Goal: Transaction & Acquisition: Register for event/course

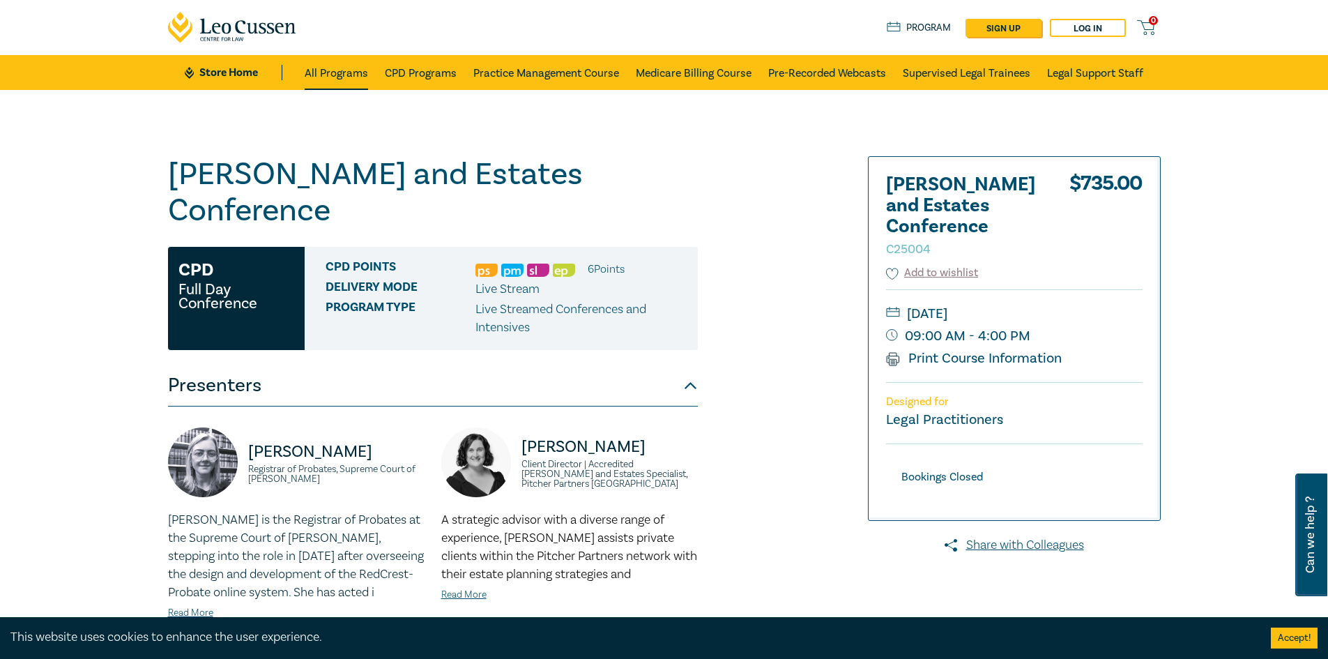
click at [335, 68] on link "All Programs" at bounding box center [336, 72] width 63 height 35
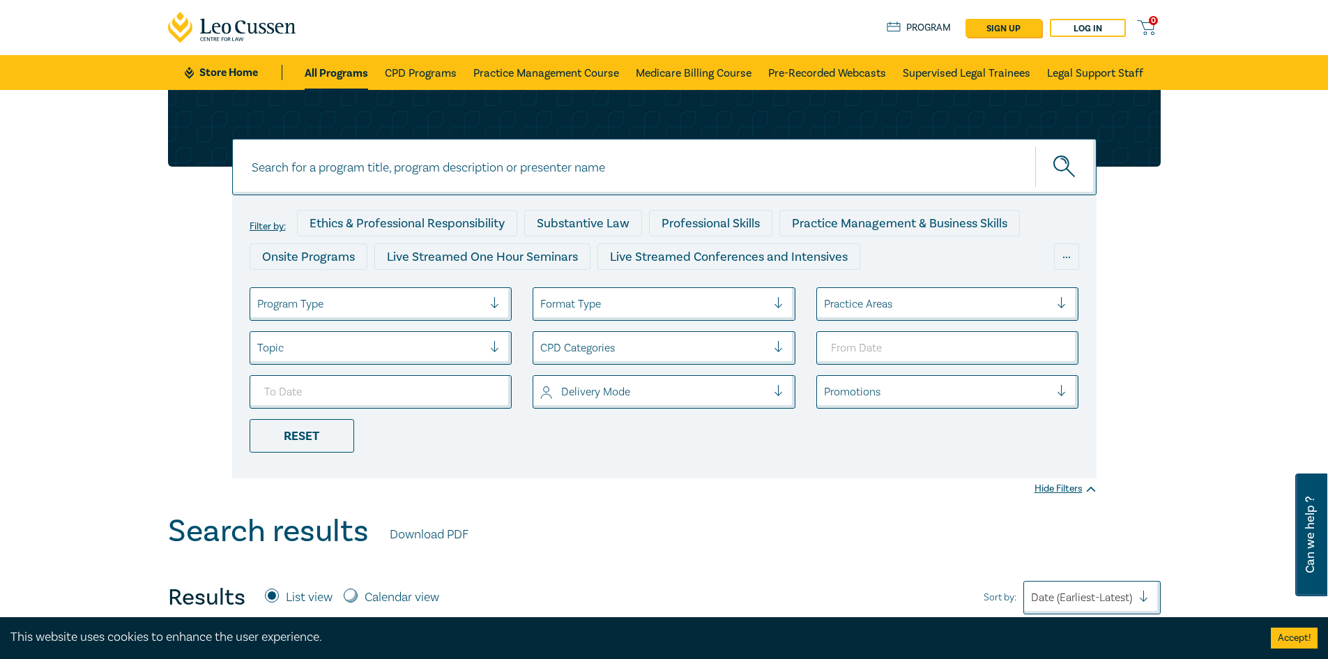
click at [482, 160] on input at bounding box center [664, 167] width 865 height 56
type input "[PERSON_NAME]"
click at [1035, 146] on button "submit" at bounding box center [1065, 167] width 61 height 43
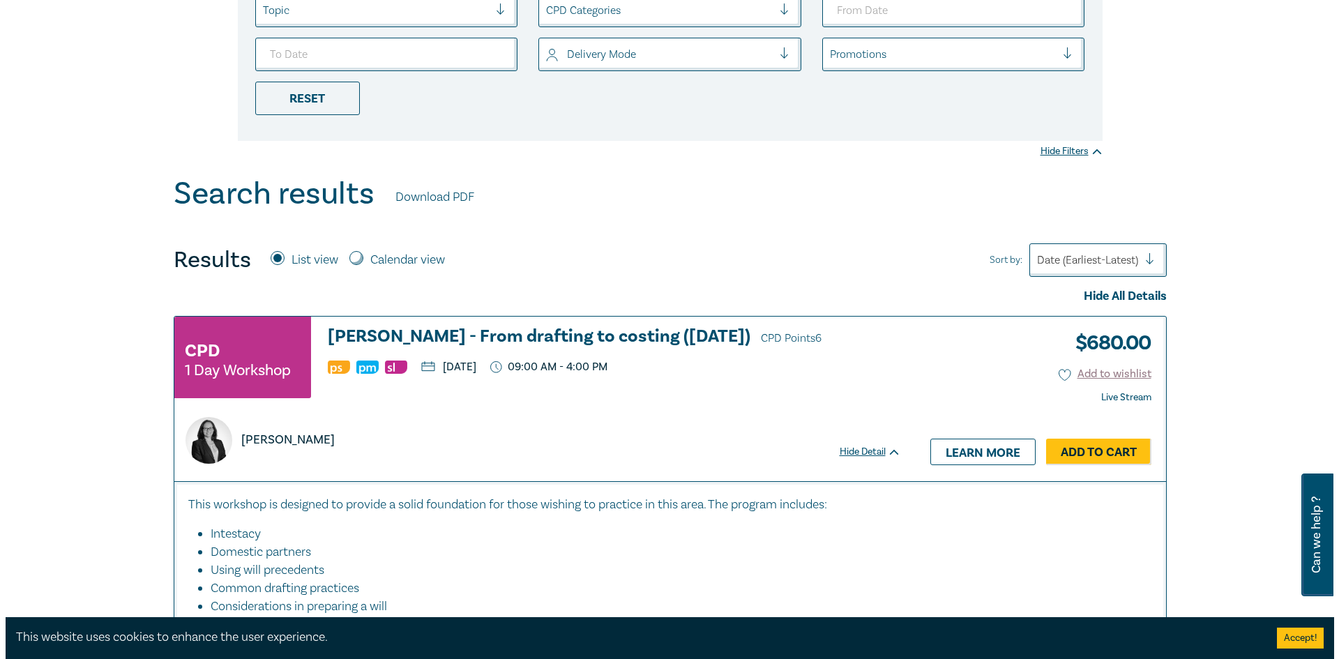
scroll to position [349, 0]
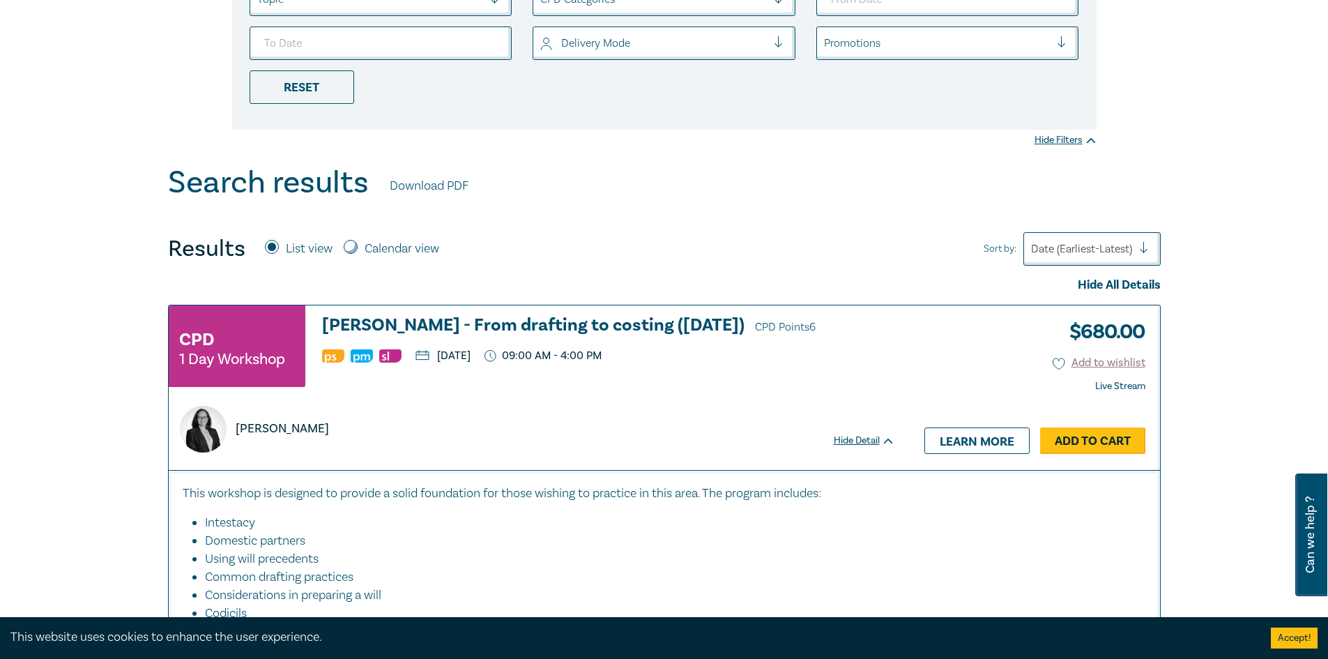
click at [1098, 441] on link "Add to Cart" at bounding box center [1092, 440] width 105 height 26
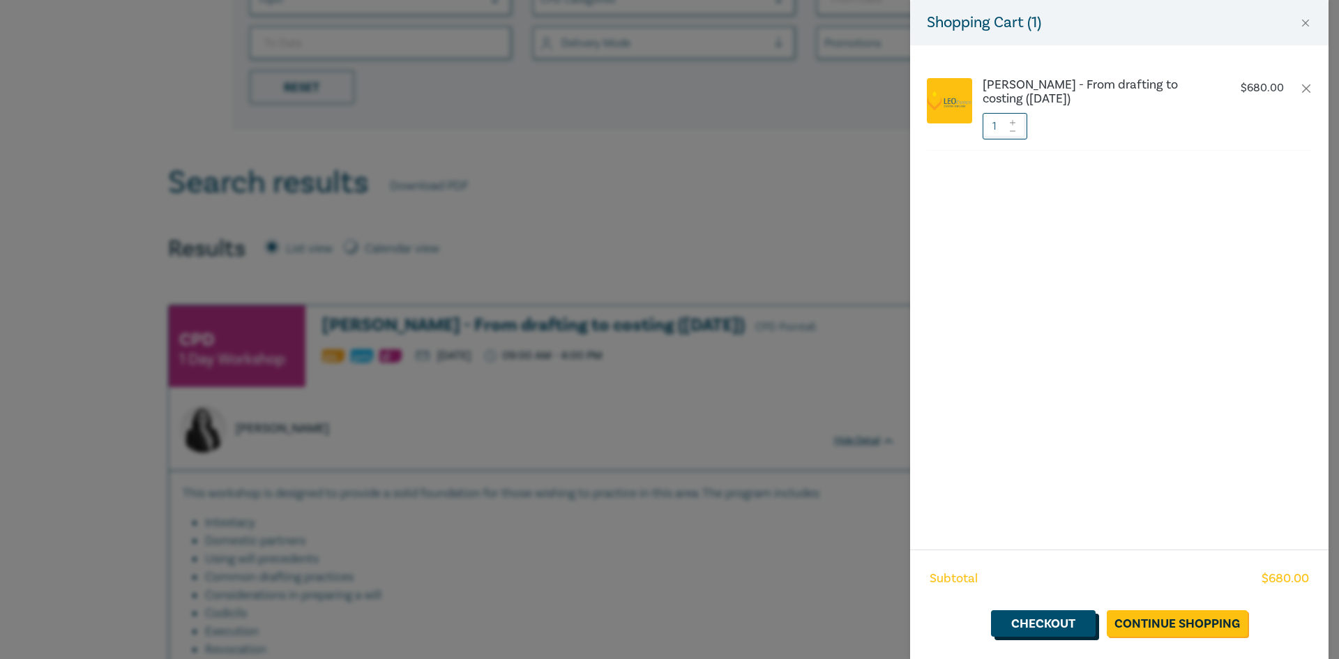
click at [1061, 624] on link "Checkout" at bounding box center [1043, 623] width 105 height 26
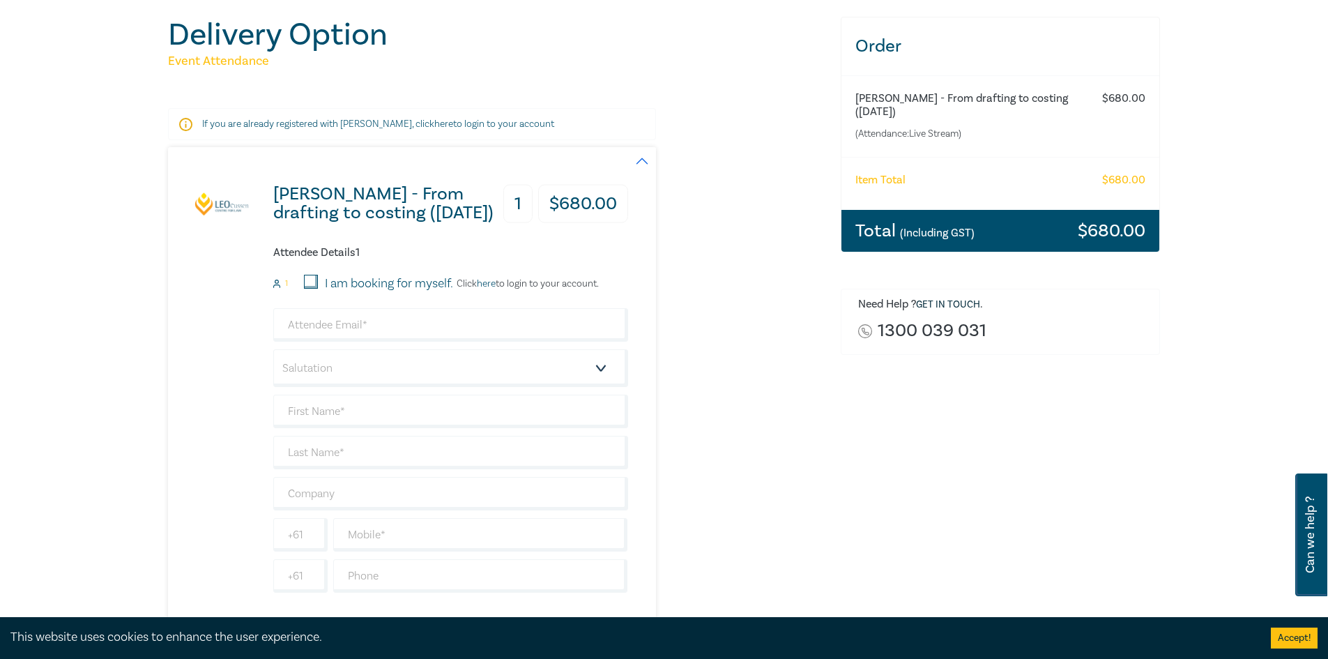
scroll to position [139, 0]
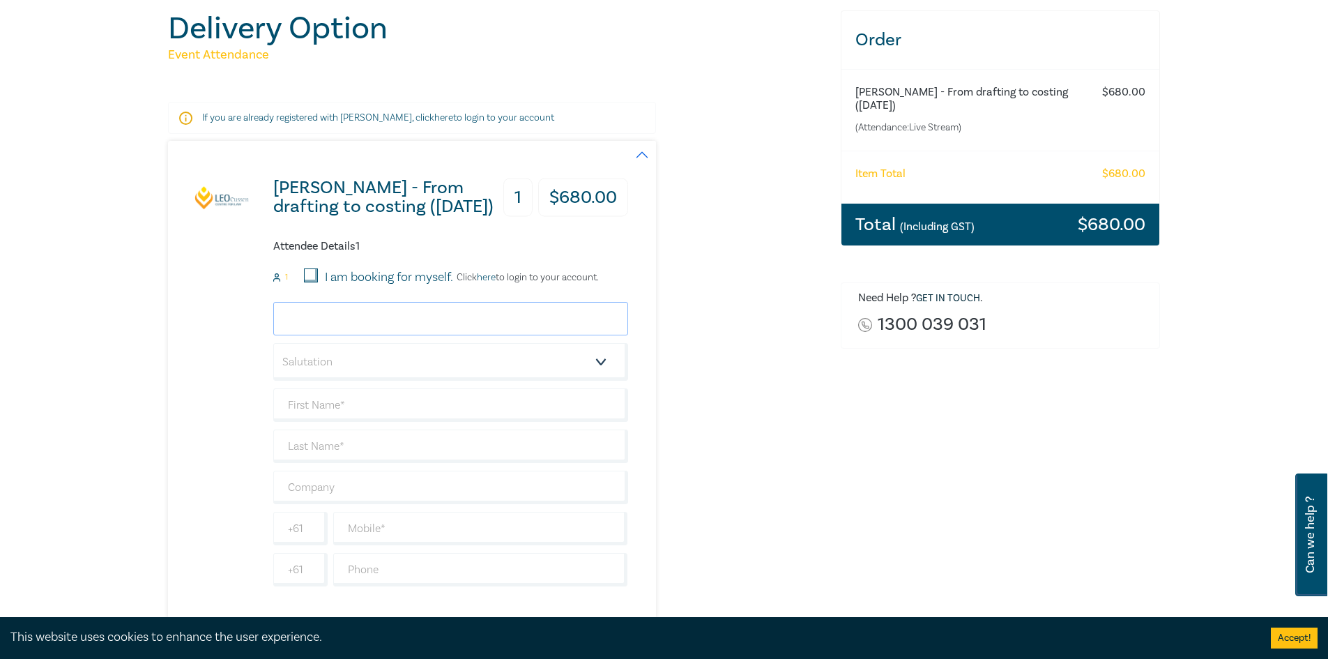
click at [459, 316] on input "email" at bounding box center [450, 318] width 355 height 33
type input "[PERSON_NAME][EMAIL_ADDRESS][DOMAIN_NAME]"
type input "[PERSON_NAME]"
type input "La Cava"
type input "[PERSON_NAME] LEGAL"
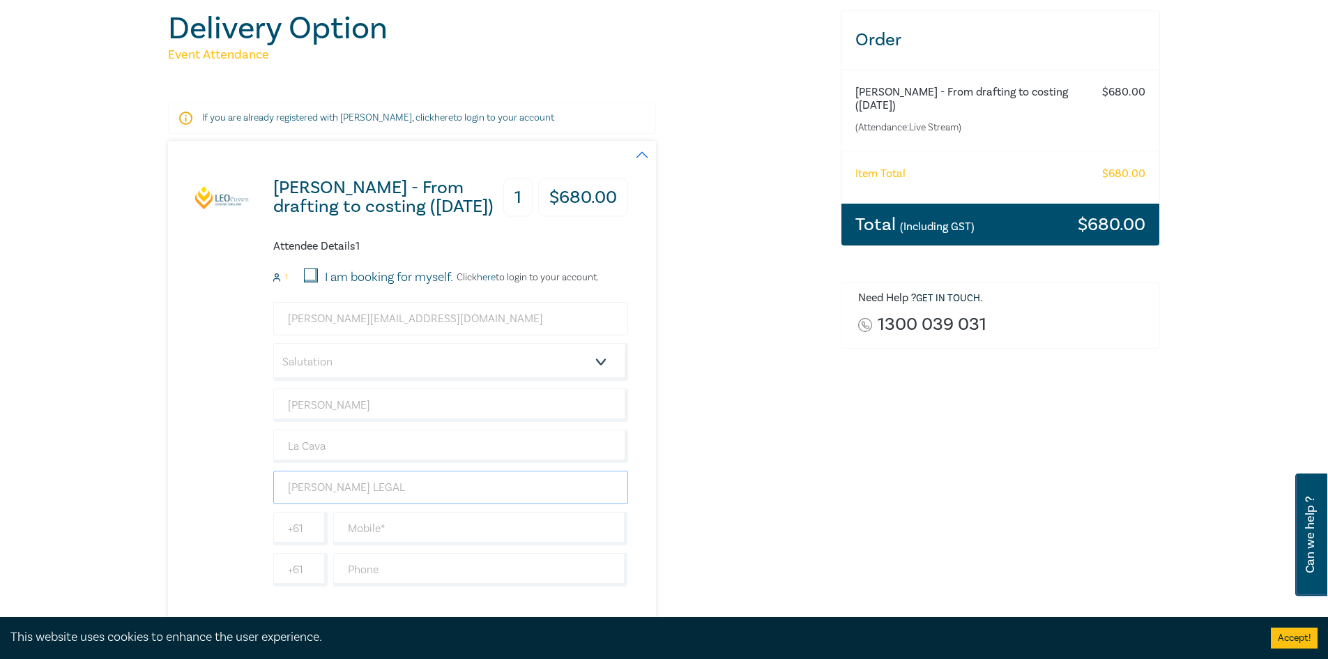
type input "0406390682"
type input "[GEOGRAPHIC_DATA]"
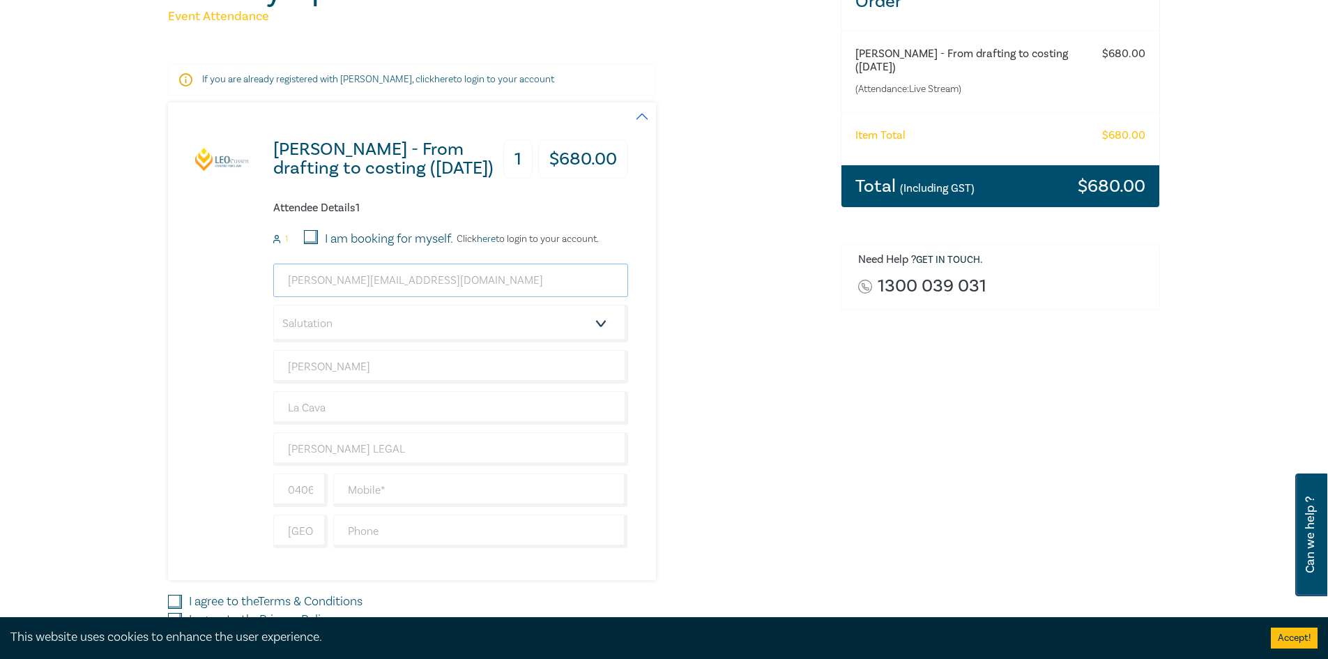
scroll to position [209, 0]
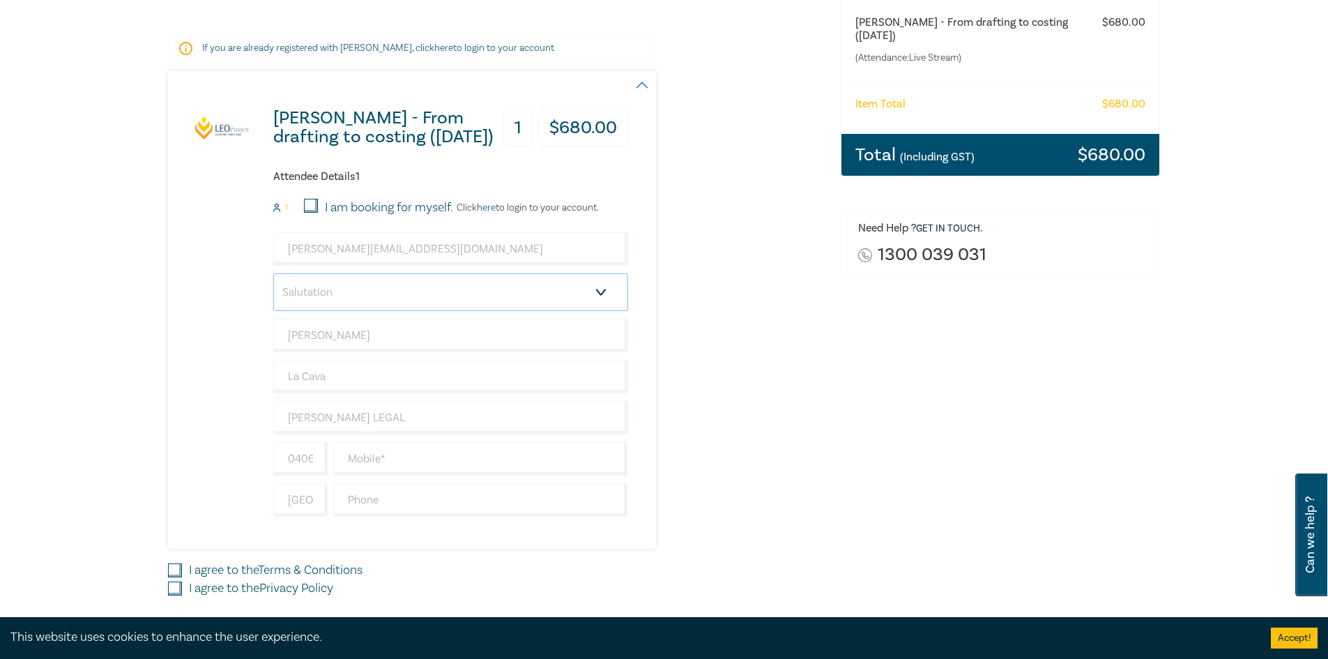
click at [604, 291] on select "Salutation Mr. Mrs. Ms. Miss Dr. Prof. Other" at bounding box center [450, 292] width 355 height 38
select select "Mr."
click at [273, 273] on select "Salutation Mr. Mrs. Ms. Miss Dr. Prof. Other" at bounding box center [450, 292] width 355 height 38
click at [381, 461] on input "text" at bounding box center [480, 458] width 295 height 33
click at [395, 462] on input "text" at bounding box center [480, 458] width 295 height 33
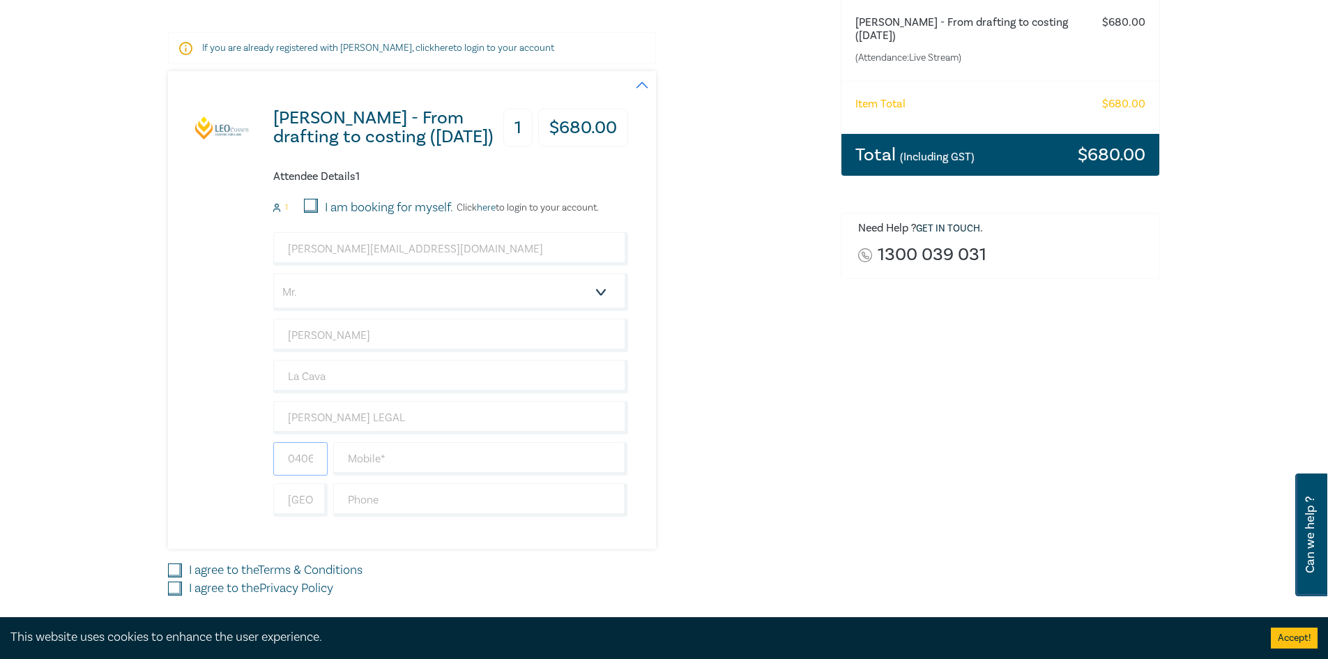
click at [305, 466] on input "0406390682" at bounding box center [300, 458] width 54 height 33
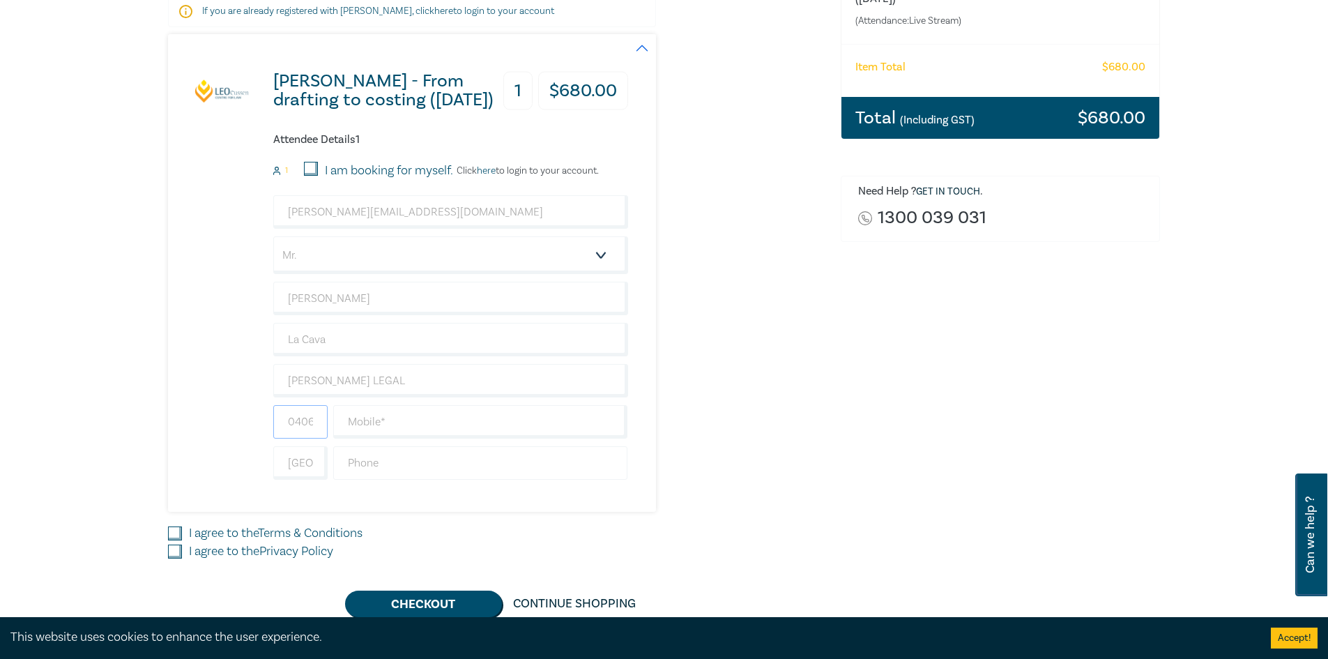
scroll to position [279, 0]
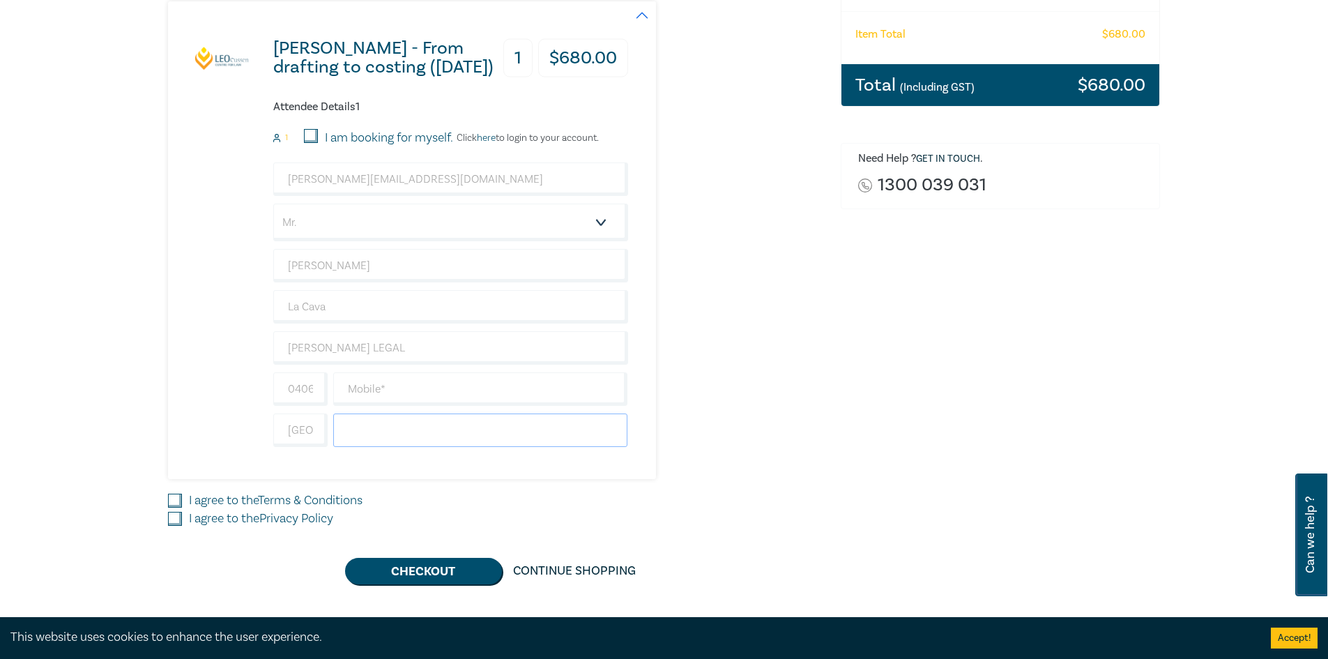
click at [393, 427] on input "text" at bounding box center [480, 429] width 295 height 33
click at [319, 430] on input "[GEOGRAPHIC_DATA]" at bounding box center [300, 429] width 54 height 33
drag, startPoint x: 381, startPoint y: 427, endPoint x: 397, endPoint y: 429, distance: 16.9
click at [381, 427] on input "text" at bounding box center [480, 429] width 295 height 33
type input "6336 7511"
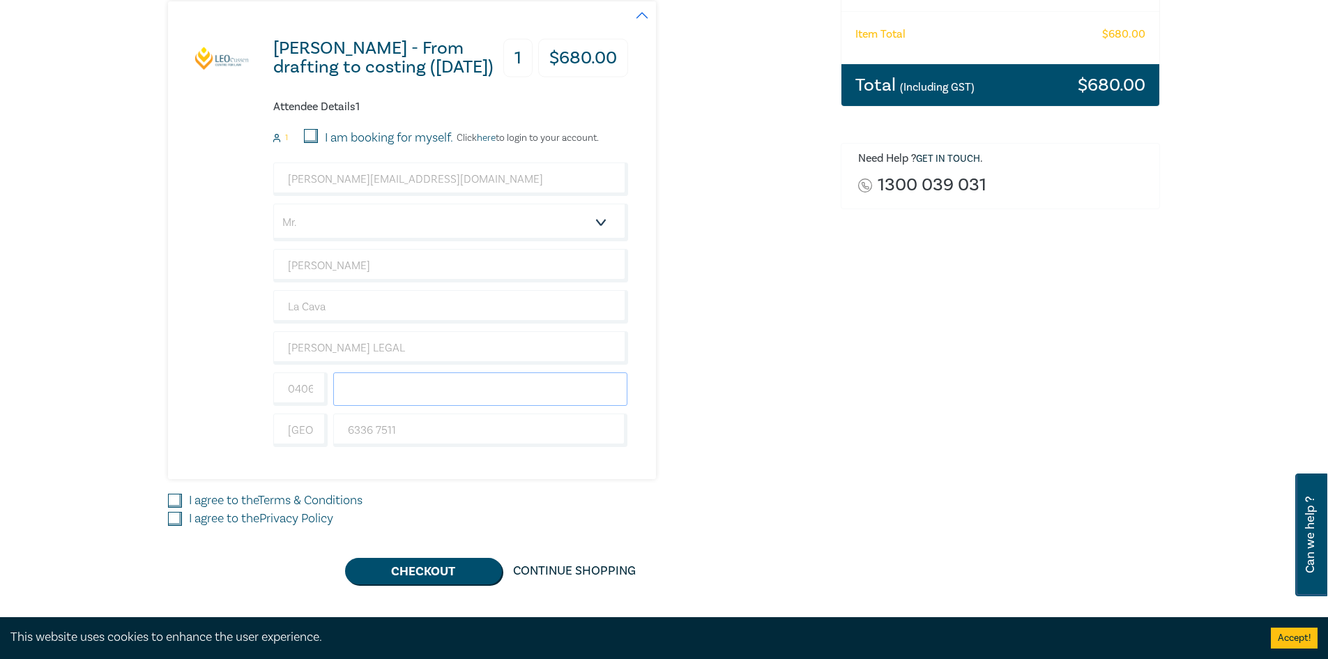
click at [390, 386] on input "text" at bounding box center [480, 388] width 295 height 33
type input "0406390682"
click at [313, 388] on input "0406390682" at bounding box center [300, 388] width 54 height 33
click at [300, 391] on input "0406390682" at bounding box center [300, 388] width 54 height 33
type input "+61"
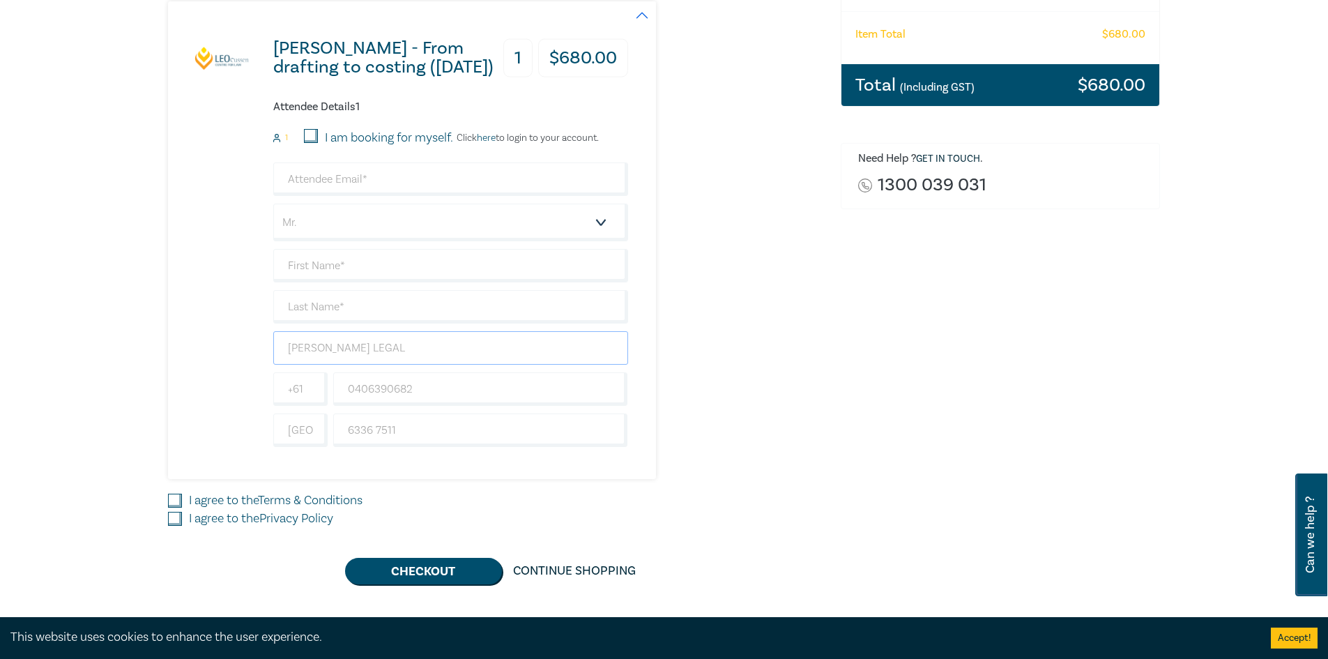
type input "+61"
click at [435, 389] on input "0406390682" at bounding box center [480, 388] width 295 height 33
click at [376, 388] on input "0406390682" at bounding box center [480, 388] width 295 height 33
click at [392, 389] on input "0406 390682" at bounding box center [480, 388] width 295 height 33
click at [395, 389] on input "0406 390682" at bounding box center [480, 388] width 295 height 33
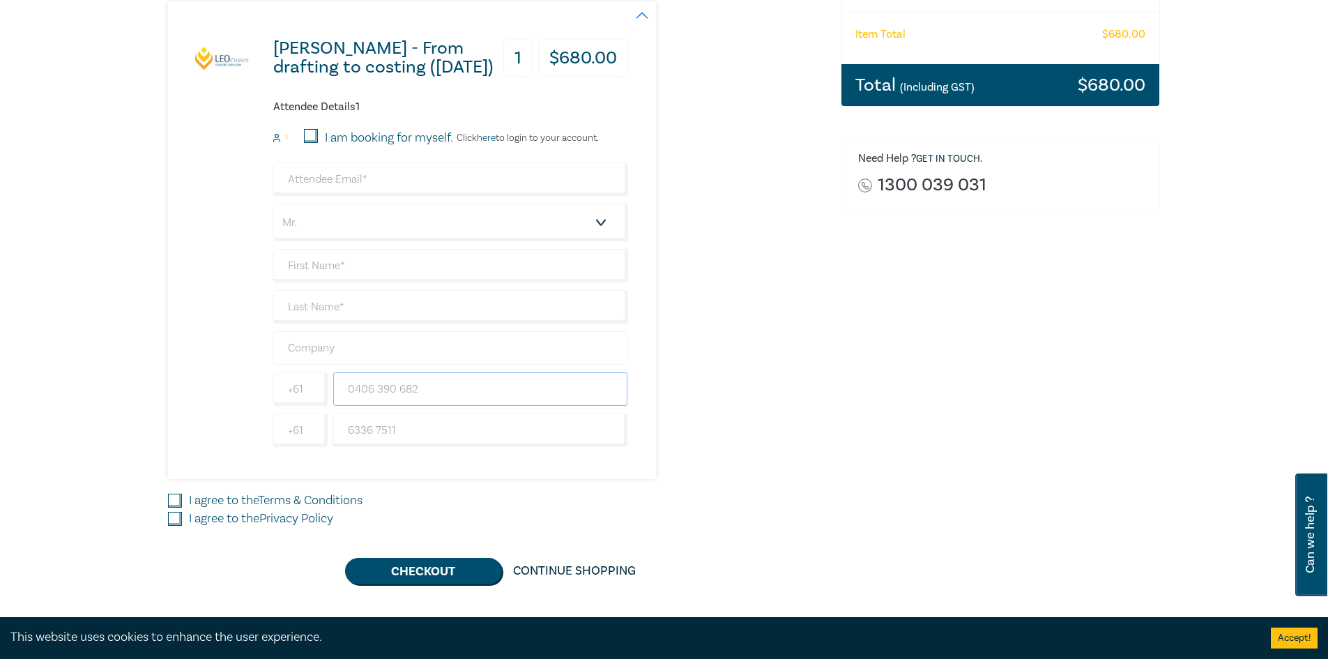
type input "0406 390 682"
click at [381, 346] on input "text" at bounding box center [450, 347] width 355 height 33
type input "[PERSON_NAME] LEGAL"
type input "[PERSON_NAME][EMAIL_ADDRESS][DOMAIN_NAME]"
type input "[PERSON_NAME]"
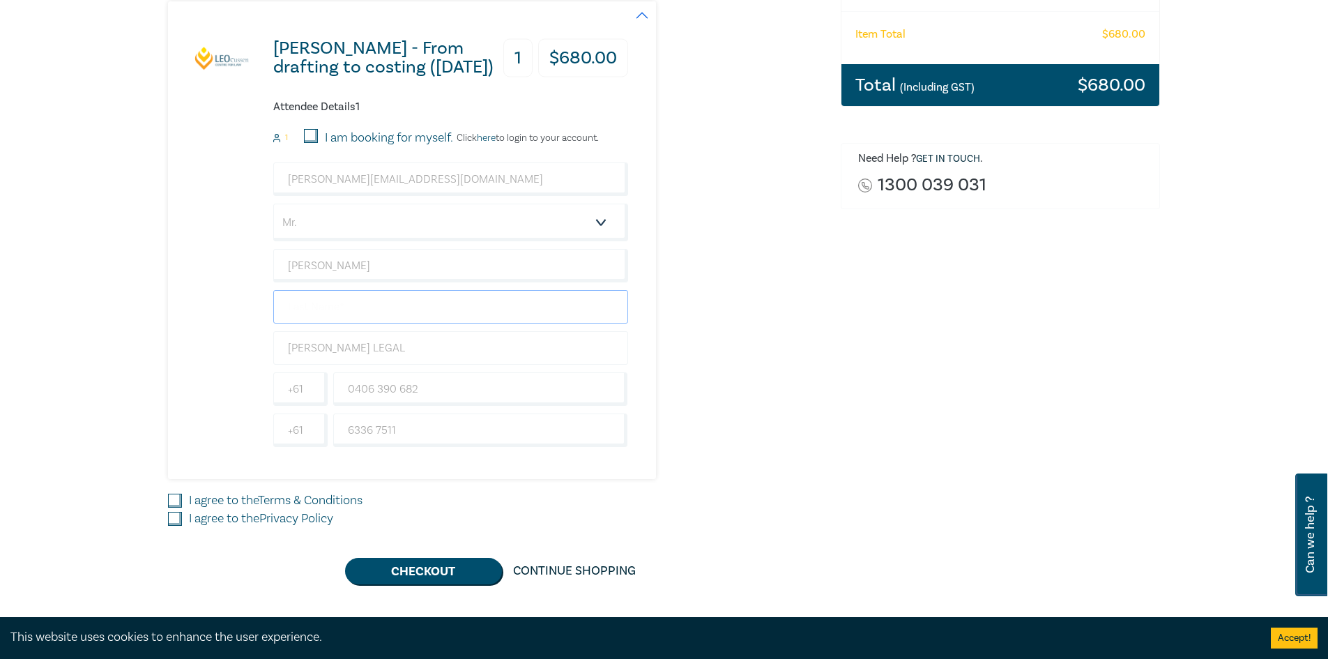
type input "La Cava"
type input "0406390682"
type input "[GEOGRAPHIC_DATA]"
drag, startPoint x: 288, startPoint y: 388, endPoint x: 330, endPoint y: 384, distance: 42.7
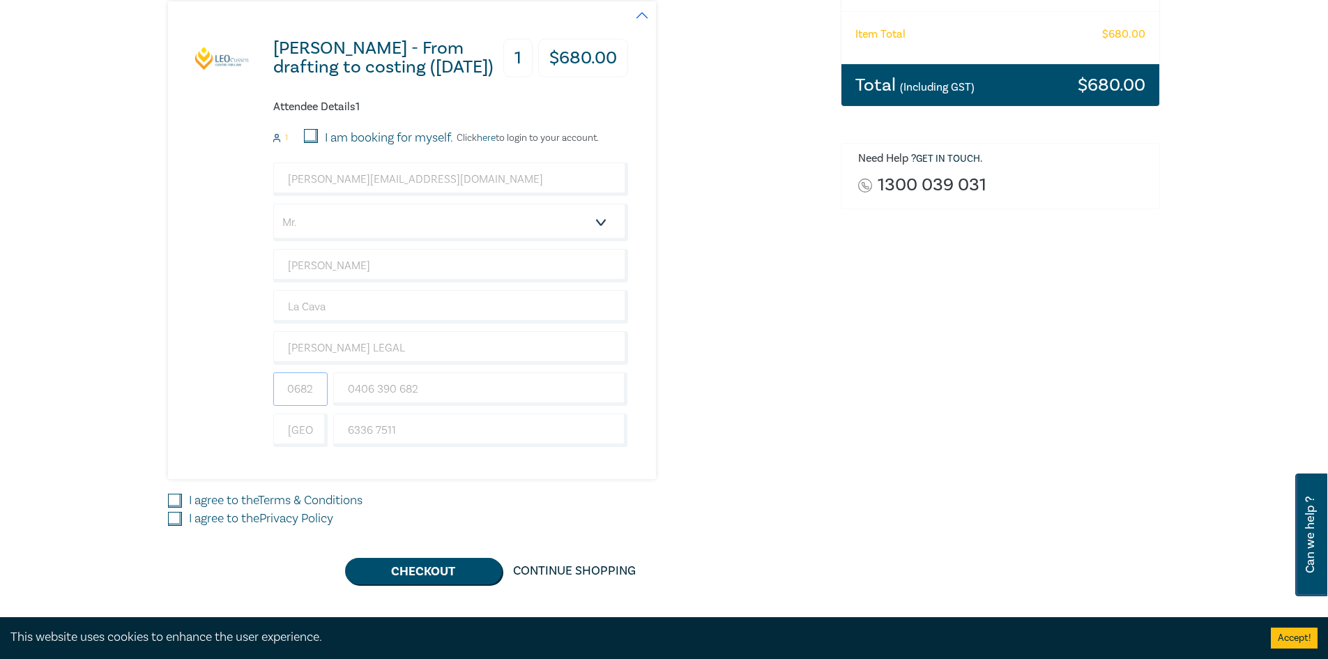
click at [330, 384] on div "0406390682 0406 390 682" at bounding box center [451, 388] width 360 height 33
click at [312, 133] on input "I am booking for myself." at bounding box center [311, 136] width 14 height 14
checkbox input "true"
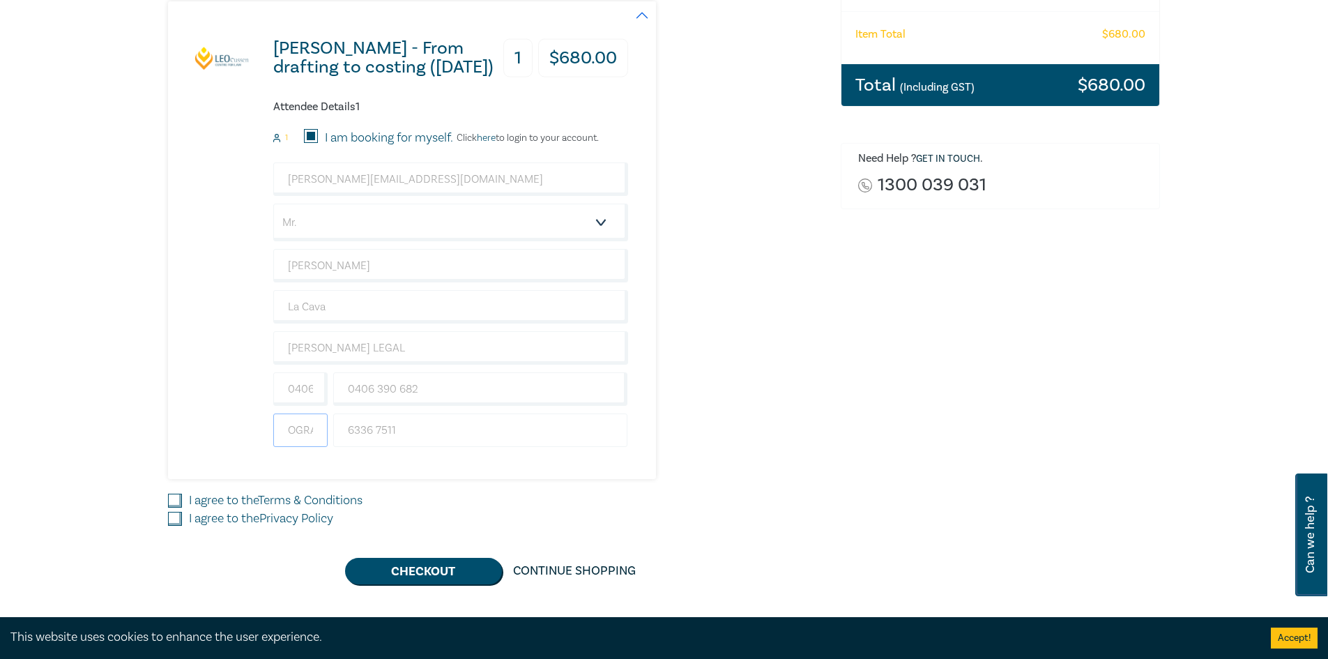
drag, startPoint x: 287, startPoint y: 429, endPoint x: 347, endPoint y: 430, distance: 60.0
click at [347, 430] on div "Australia 6336 7511" at bounding box center [451, 429] width 360 height 33
drag, startPoint x: 287, startPoint y: 387, endPoint x: 370, endPoint y: 394, distance: 83.3
click at [370, 394] on div "0406390682 0406 390 682" at bounding box center [451, 388] width 360 height 33
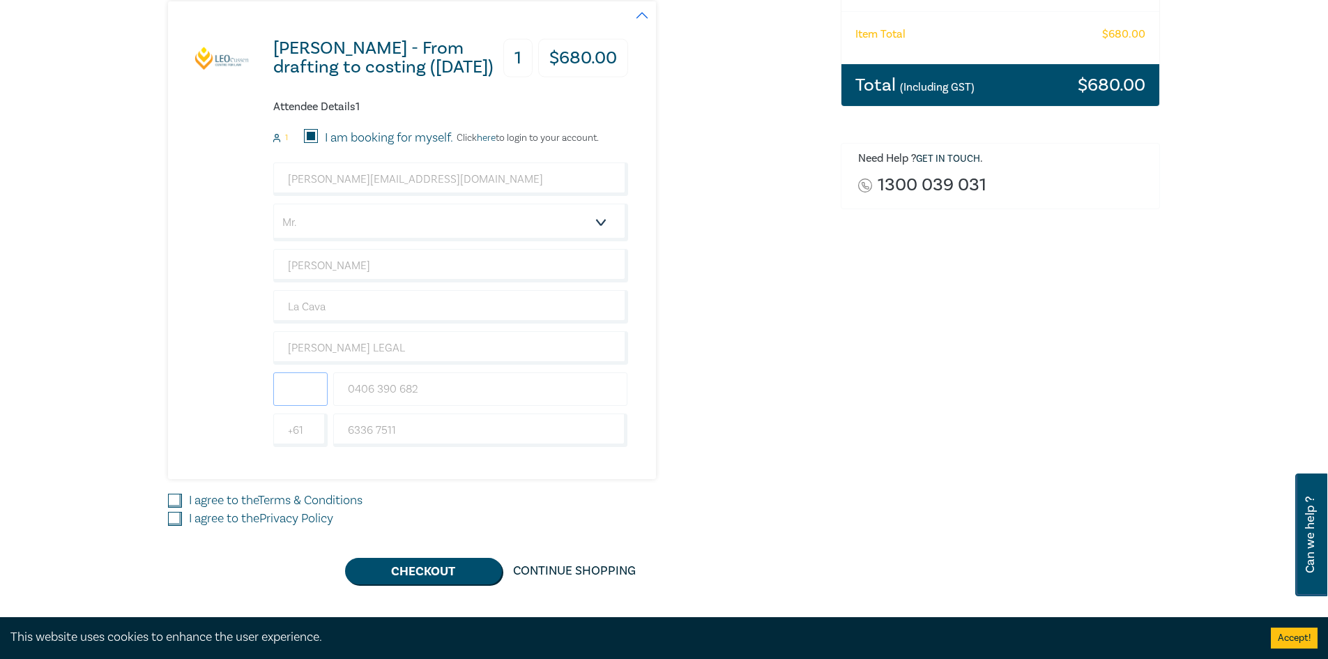
scroll to position [0, 0]
click at [170, 503] on input "I agree to the Terms & Conditions" at bounding box center [175, 501] width 14 height 14
checkbox input "true"
click at [170, 514] on input "I agree to the Privacy Policy" at bounding box center [175, 519] width 14 height 14
checkbox input "true"
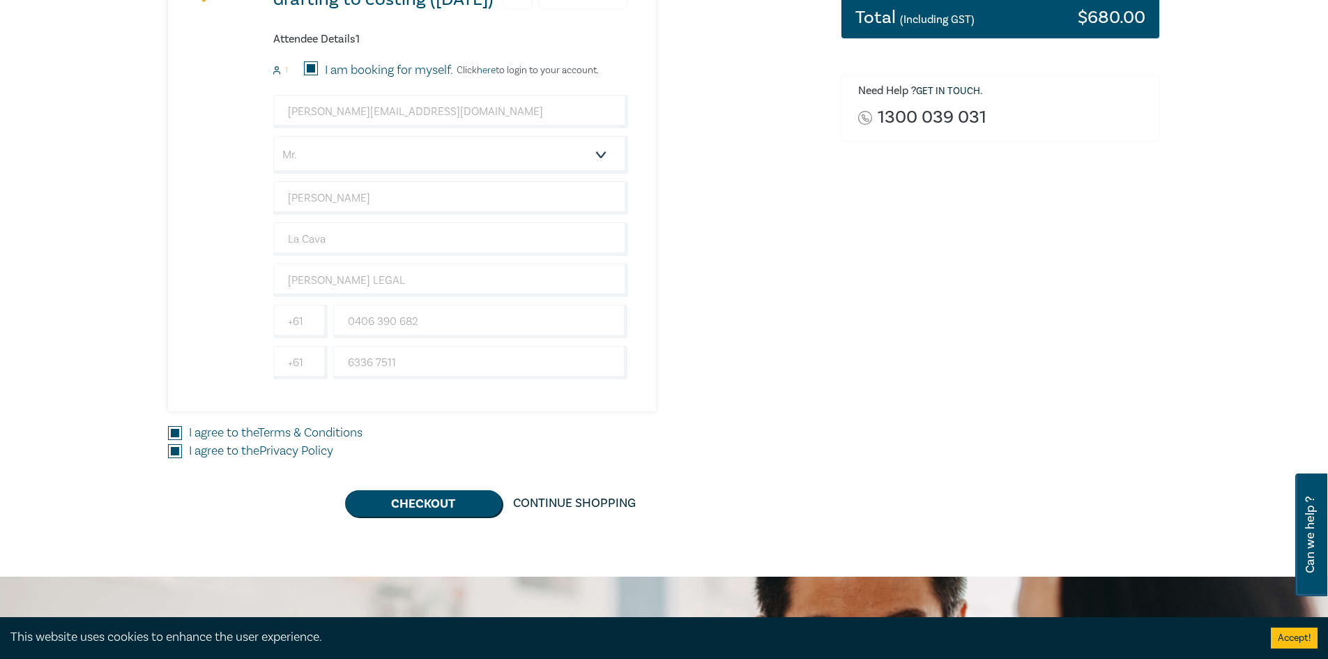
scroll to position [349, 0]
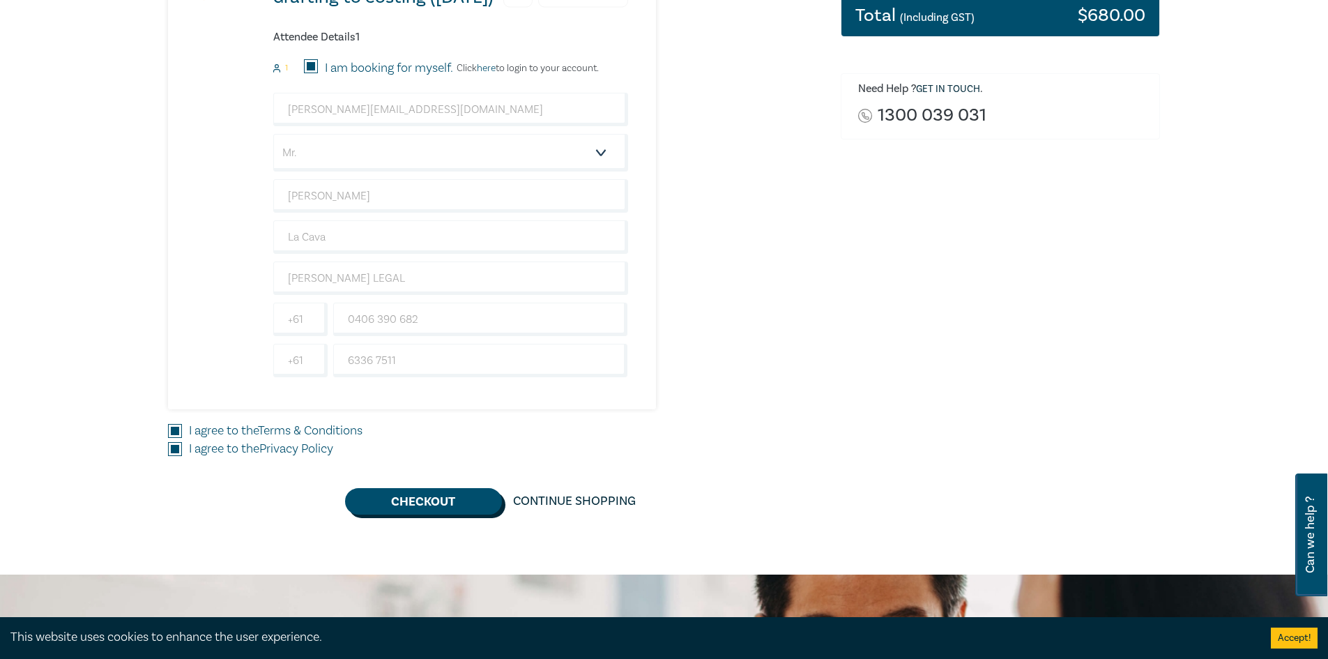
click at [436, 498] on button "Checkout" at bounding box center [423, 501] width 157 height 26
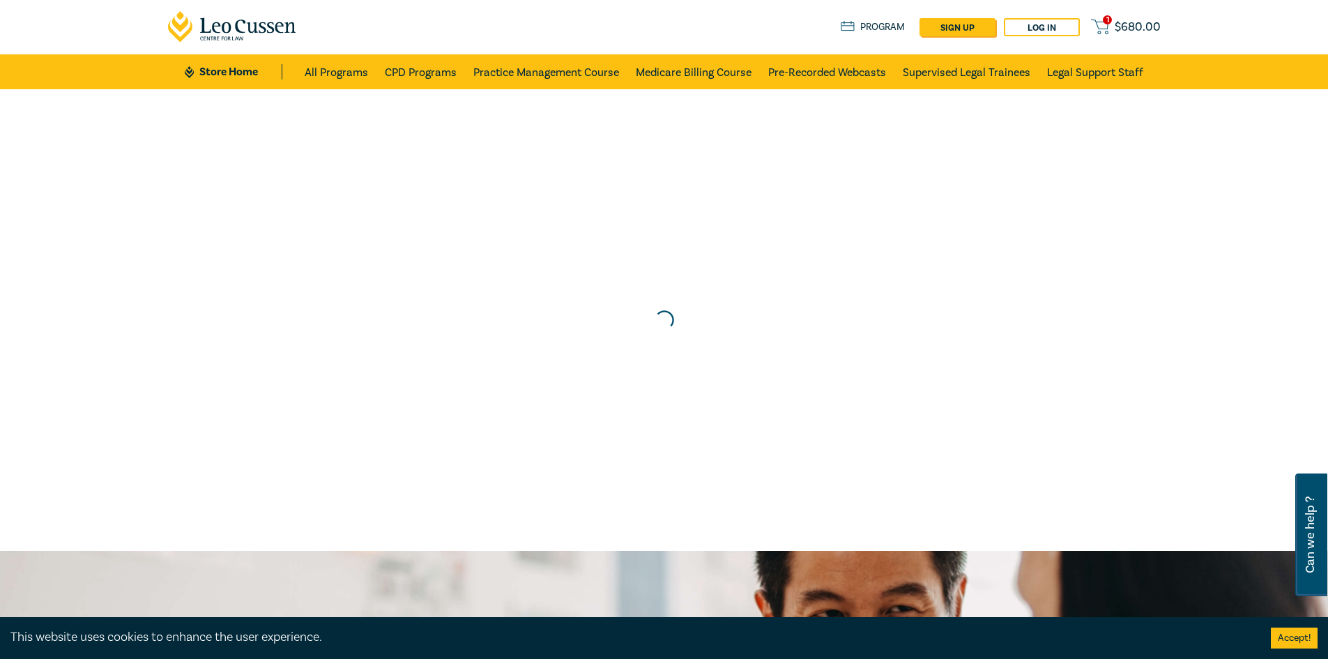
scroll to position [0, 0]
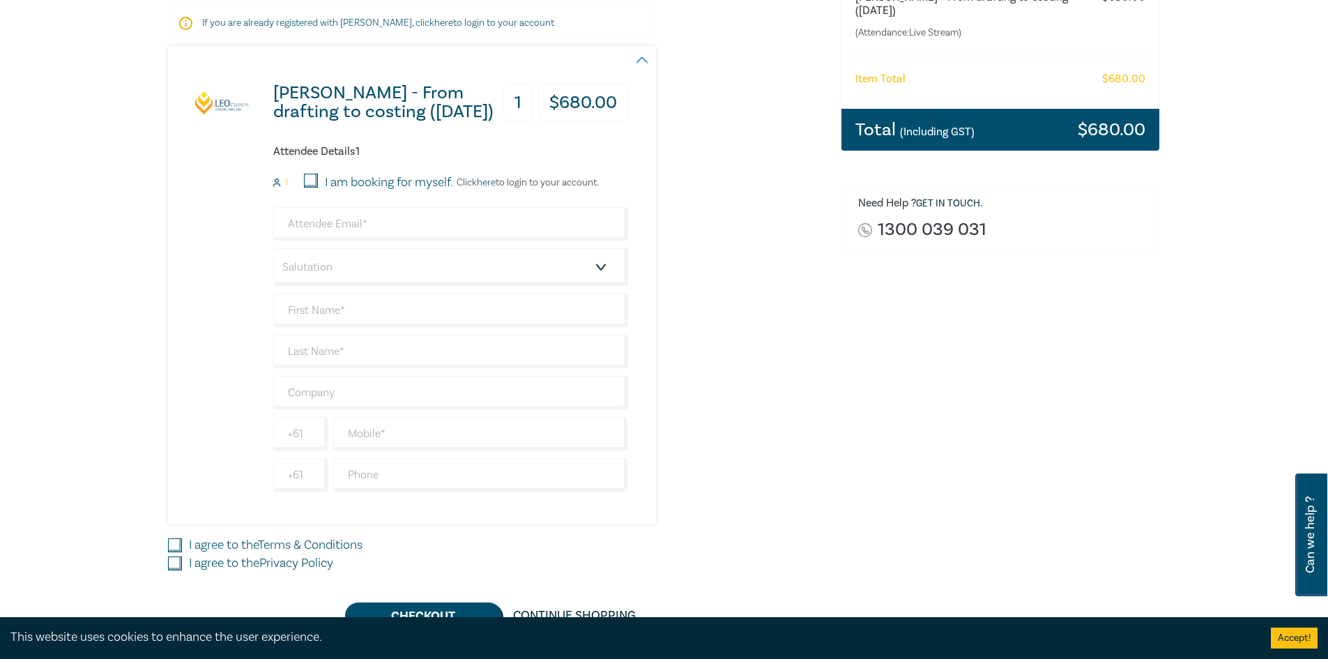
scroll to position [209, 0]
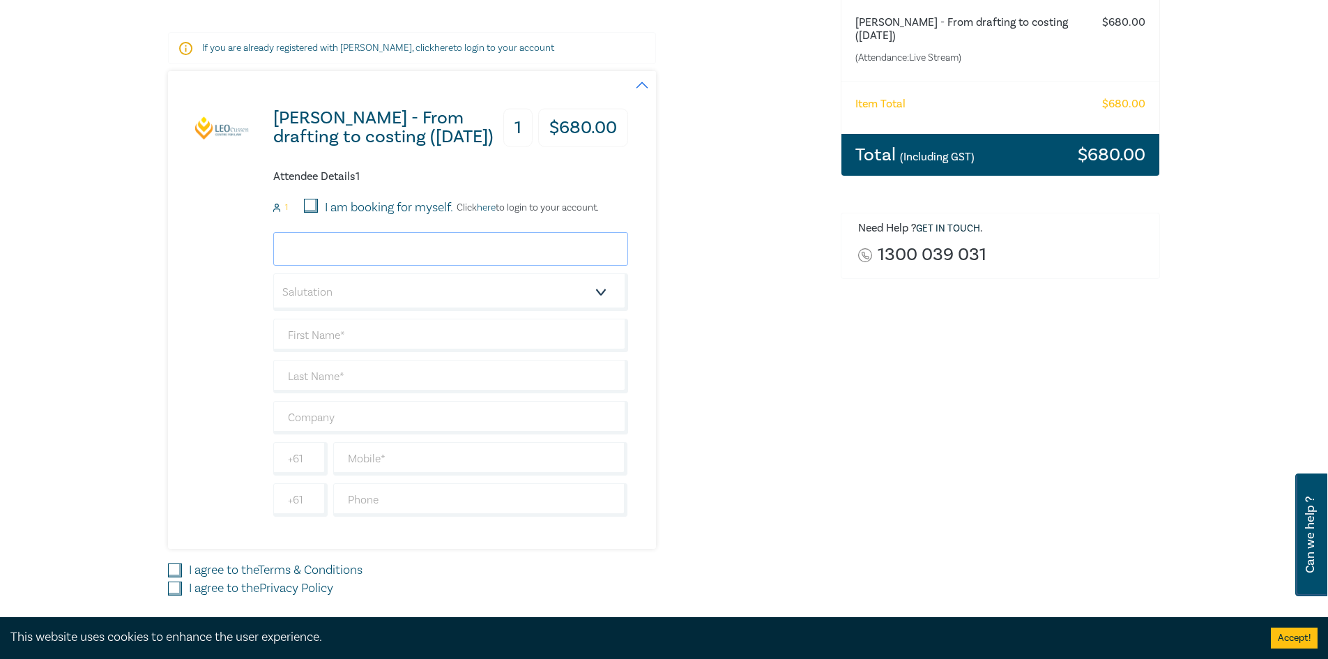
click at [415, 234] on input "email" at bounding box center [450, 248] width 355 height 33
type input "[PERSON_NAME][EMAIL_ADDRESS][DOMAIN_NAME]"
type input "[PERSON_NAME]"
type input "La Cava"
type input "[PERSON_NAME] LEGAL"
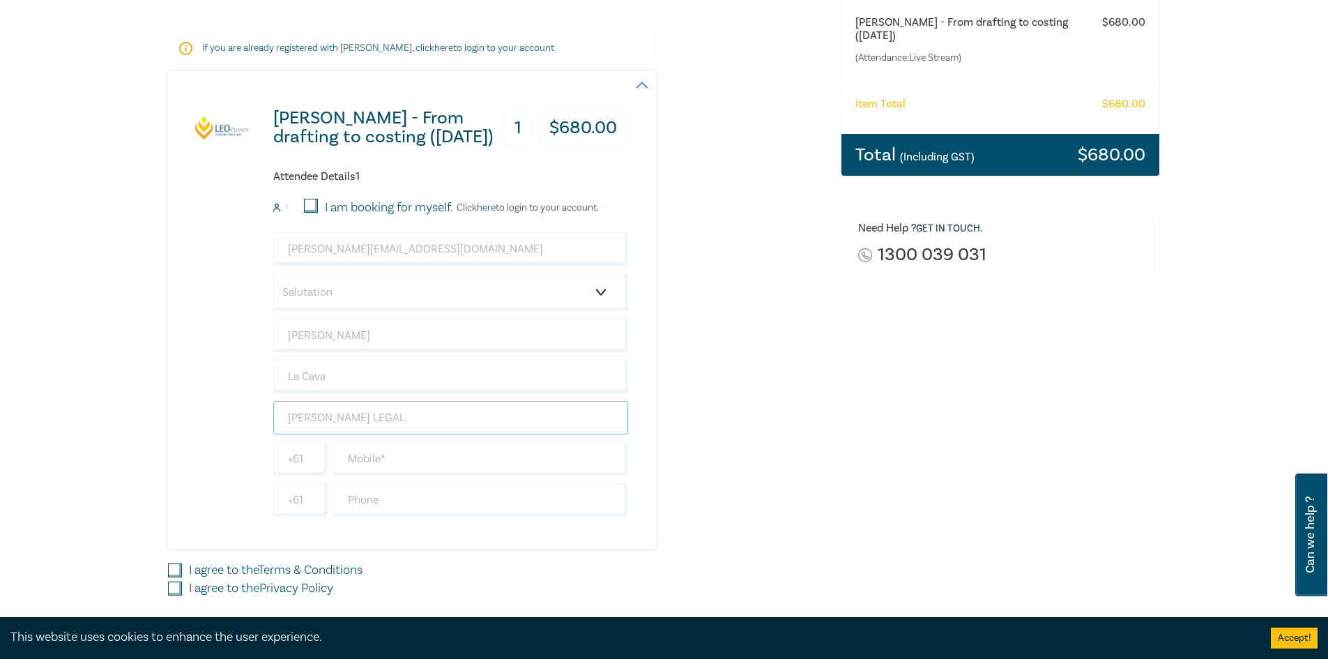
type input "0406390682"
type input "[GEOGRAPHIC_DATA]"
click at [386, 463] on input "text" at bounding box center [480, 458] width 295 height 33
type input "0406390682"
click at [436, 493] on input "text" at bounding box center [480, 499] width 295 height 33
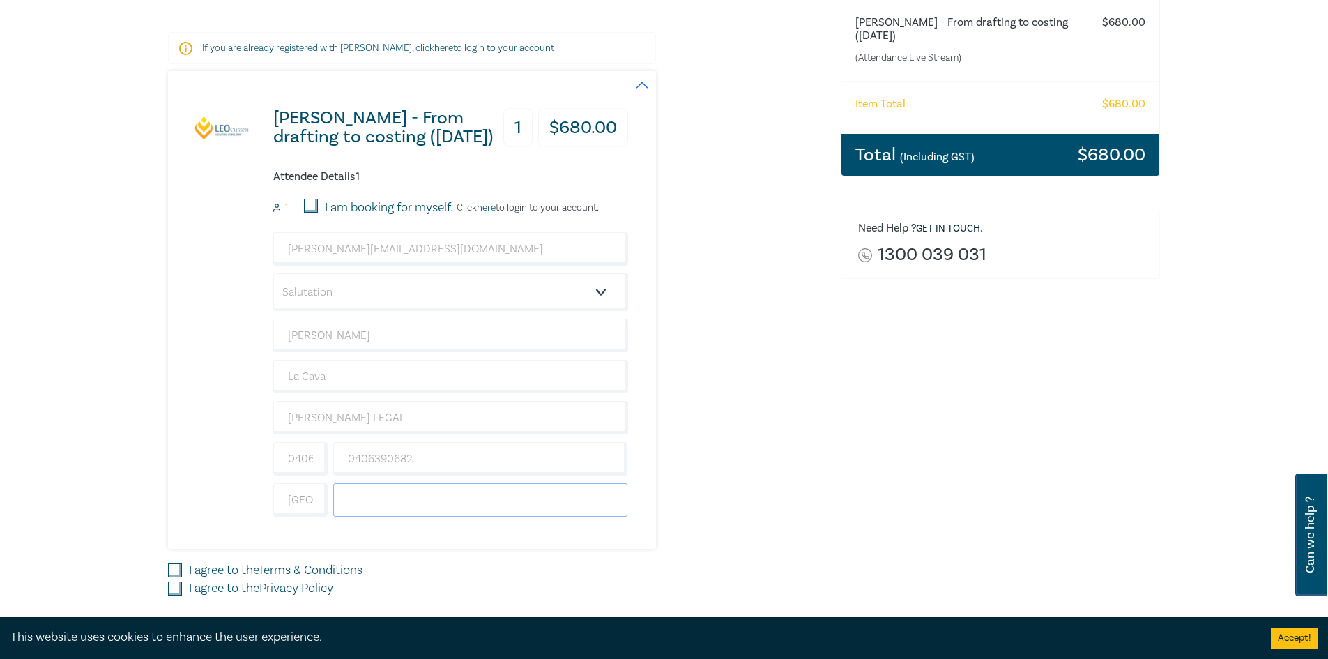
click at [420, 503] on input "text" at bounding box center [480, 499] width 295 height 33
type input "6336 7511"
click at [455, 462] on input "0406390682" at bounding box center [480, 458] width 295 height 33
click at [287, 499] on input "[GEOGRAPHIC_DATA]" at bounding box center [300, 499] width 54 height 33
click at [300, 457] on input "0406390682" at bounding box center [300, 458] width 54 height 33
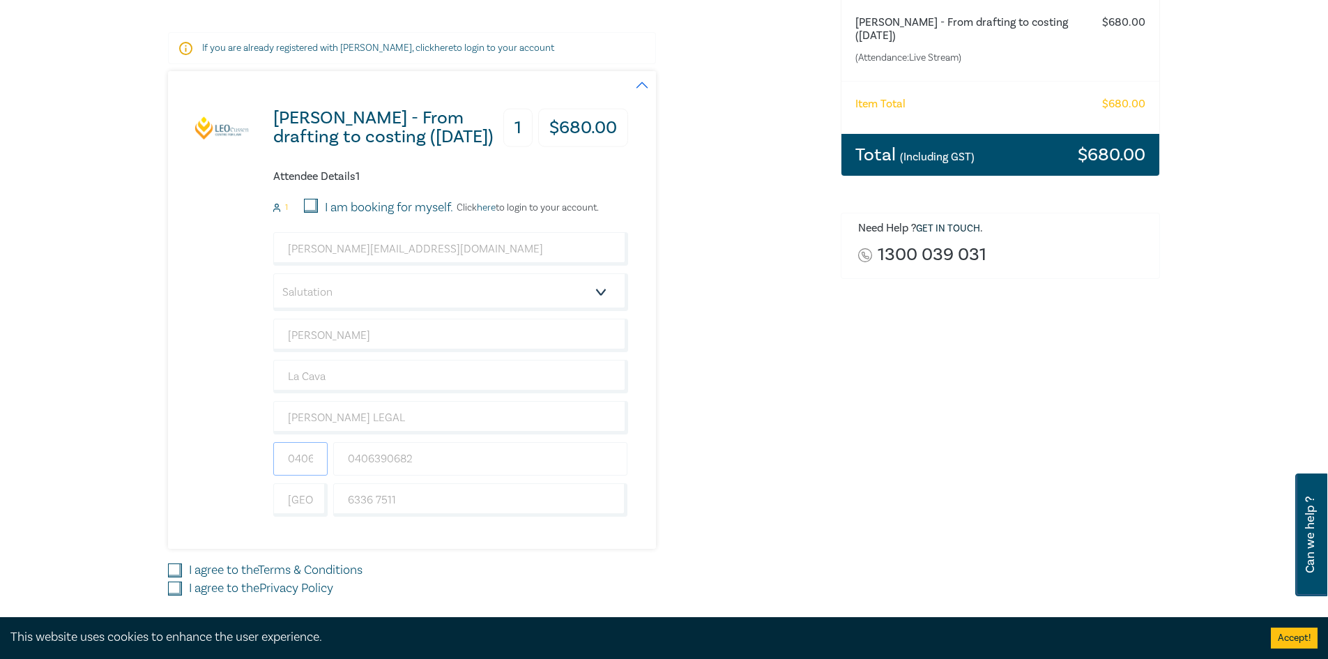
scroll to position [0, 40]
drag, startPoint x: 287, startPoint y: 455, endPoint x: 485, endPoint y: 457, distance: 198.0
click at [485, 457] on div "0406390682 0406390682" at bounding box center [451, 458] width 360 height 33
click at [374, 459] on input "0406390682" at bounding box center [480, 458] width 295 height 33
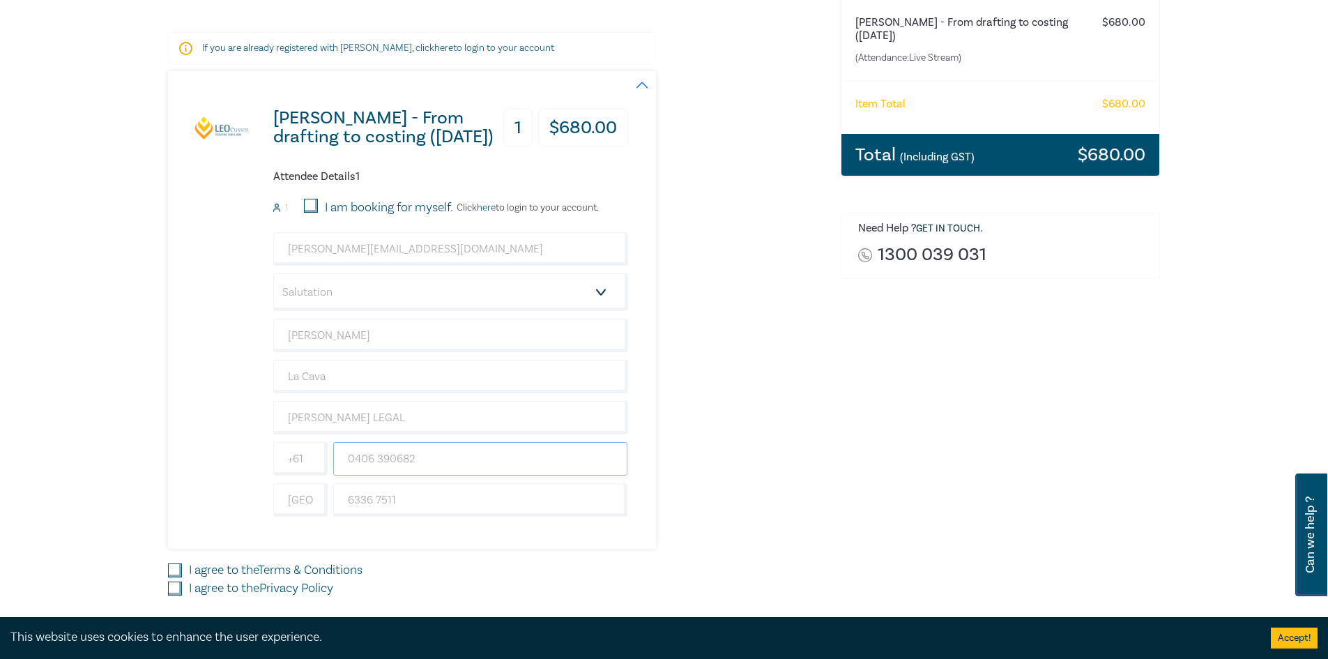
click at [397, 460] on input "0406 390682" at bounding box center [480, 458] width 295 height 33
type input "0406 390 682"
click at [608, 292] on select "Salutation Mr. Mrs. Ms. Miss Dr. Prof. Other" at bounding box center [450, 292] width 355 height 38
select select "Mr."
click at [273, 273] on select "Salutation Mr. Mrs. Ms. Miss Dr. Prof. Other" at bounding box center [450, 292] width 355 height 38
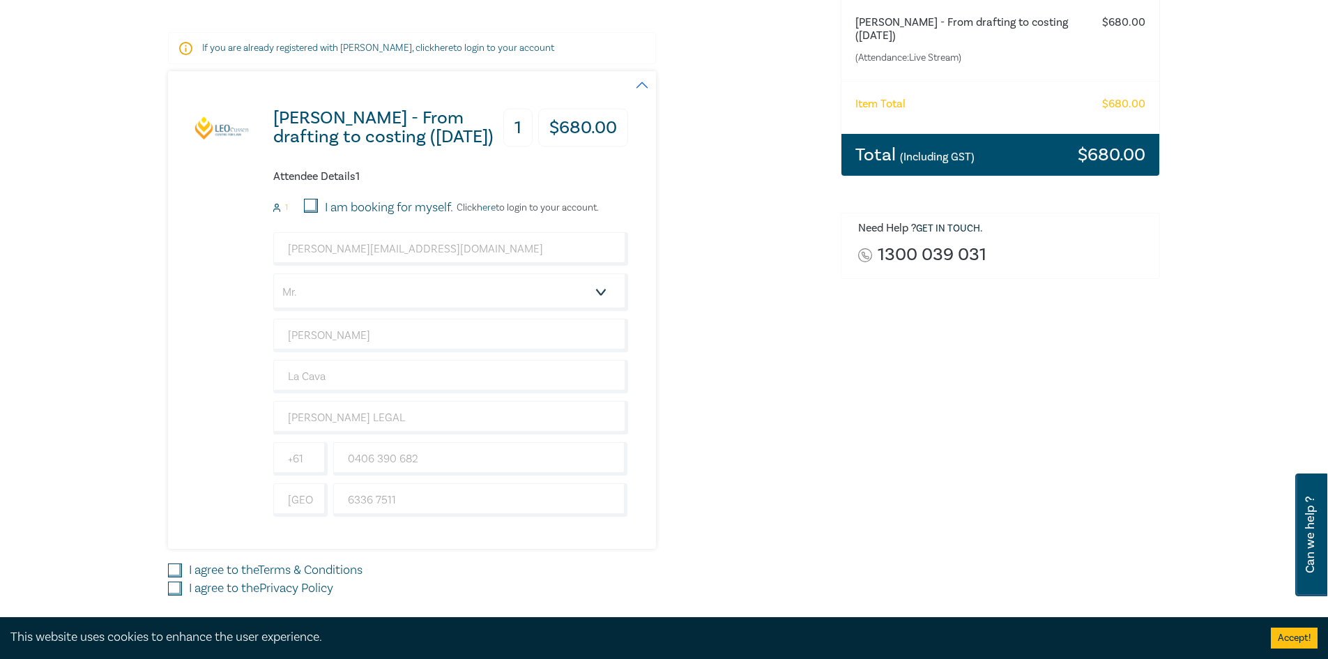
click at [313, 202] on input "I am booking for myself." at bounding box center [311, 206] width 14 height 14
checkbox input "true"
click at [176, 568] on input "I agree to the Terms & Conditions" at bounding box center [175, 570] width 14 height 14
checkbox input "true"
click at [174, 585] on input "I agree to the Privacy Policy" at bounding box center [175, 589] width 14 height 14
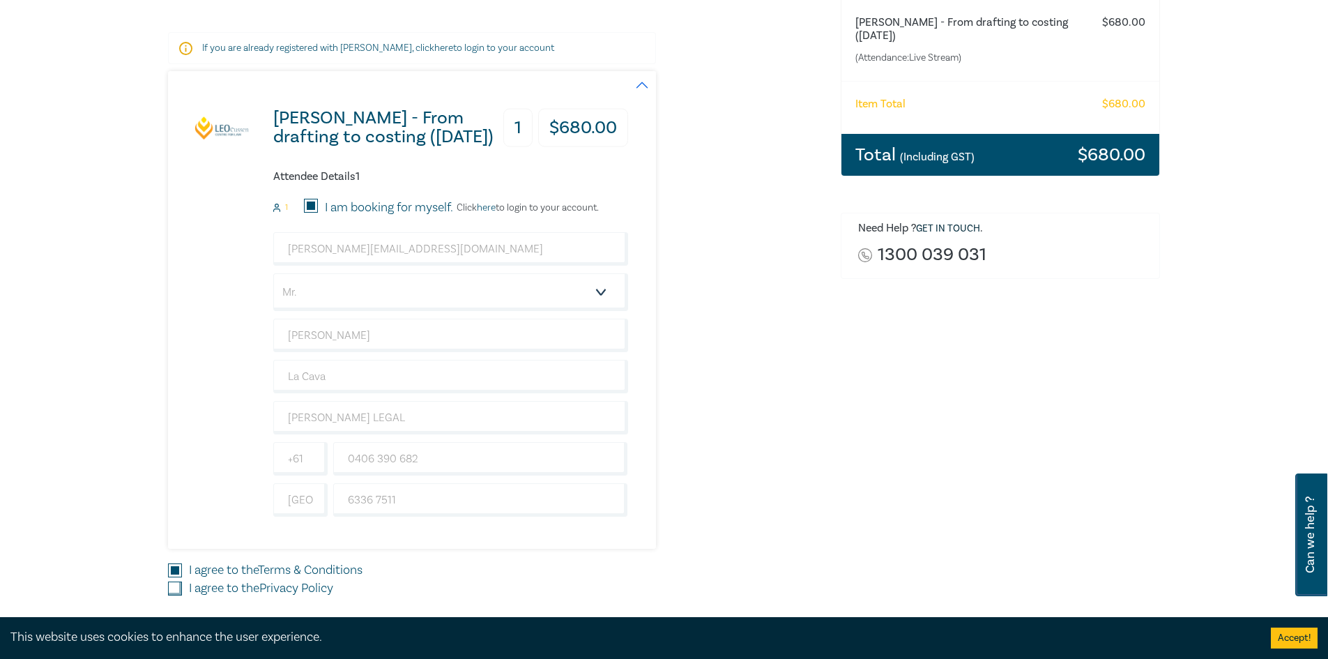
checkbox input "true"
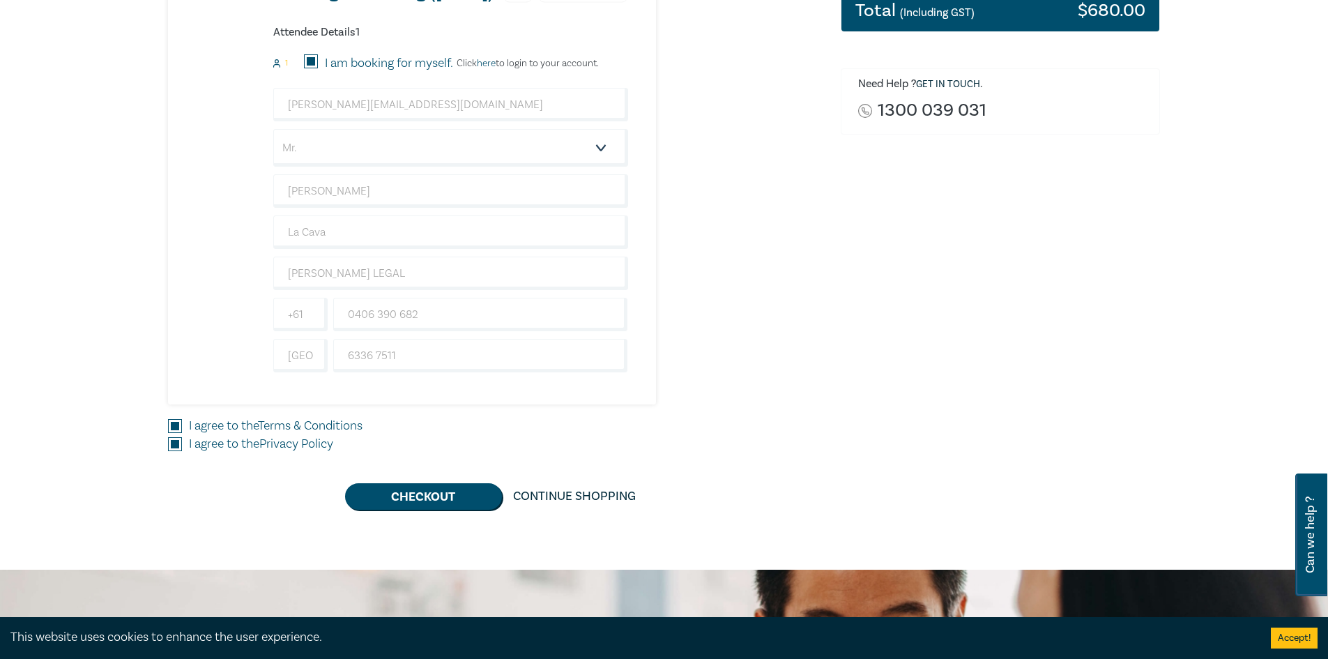
scroll to position [418, 0]
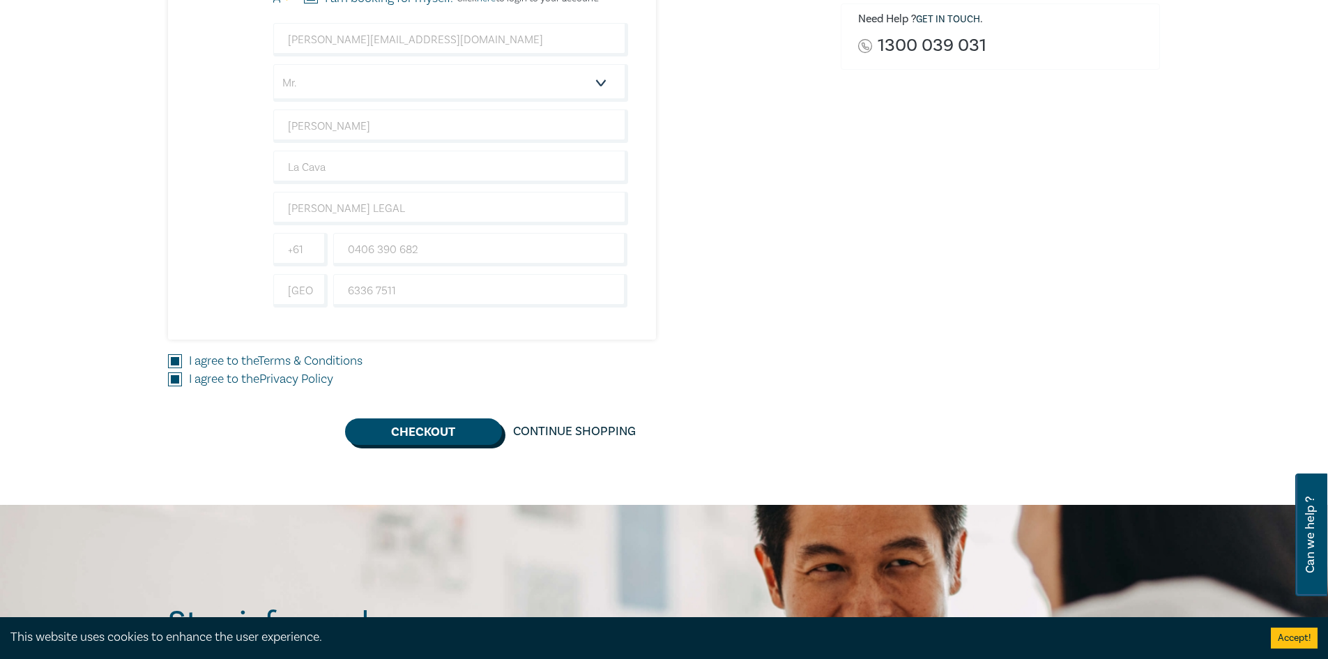
click at [418, 427] on button "Checkout" at bounding box center [423, 431] width 157 height 26
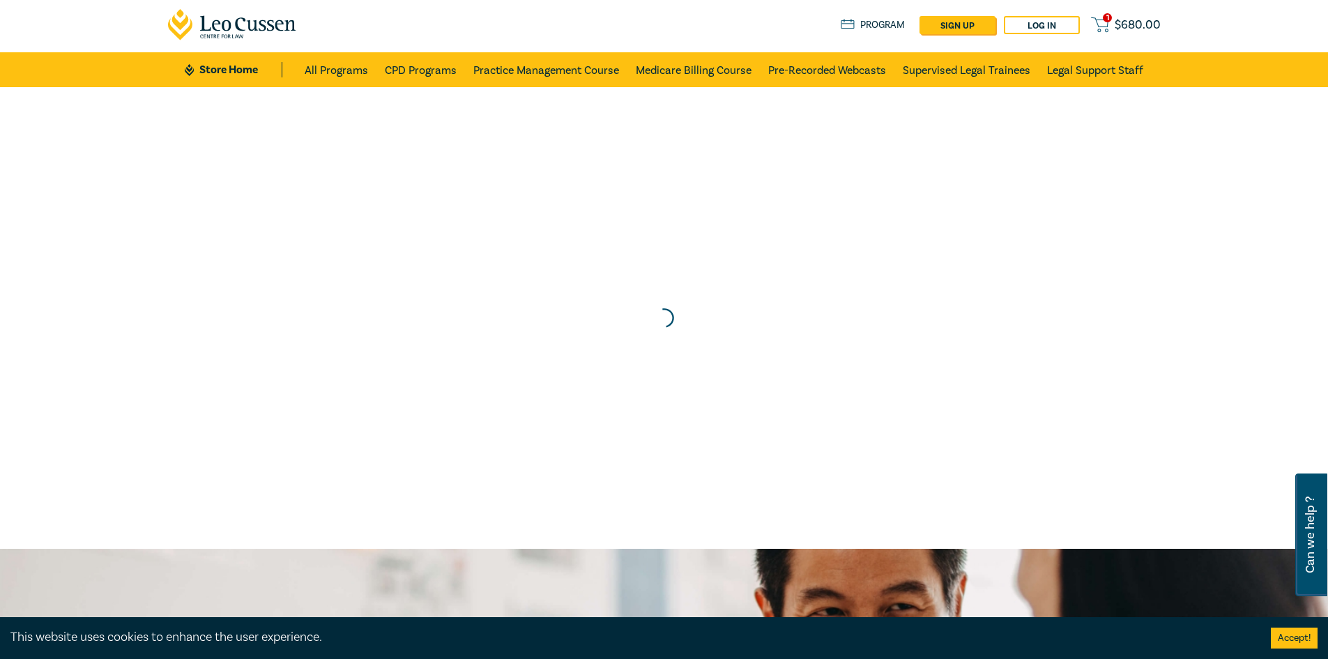
scroll to position [0, 0]
